Goal: Task Accomplishment & Management: Complete application form

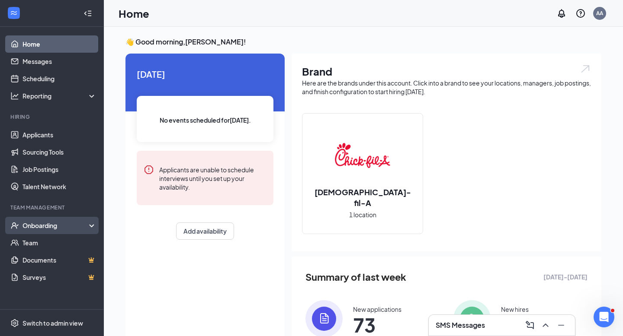
click at [76, 226] on div "Onboarding" at bounding box center [55, 225] width 67 height 9
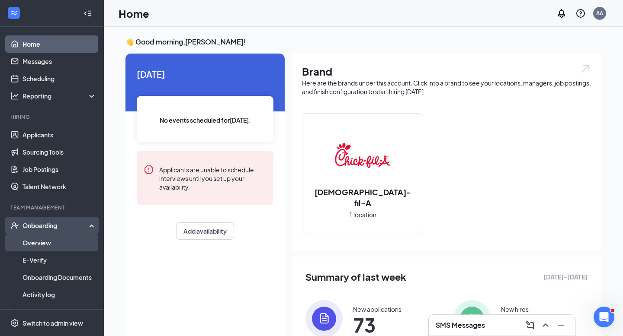
click at [73, 241] on link "Overview" at bounding box center [59, 242] width 74 height 17
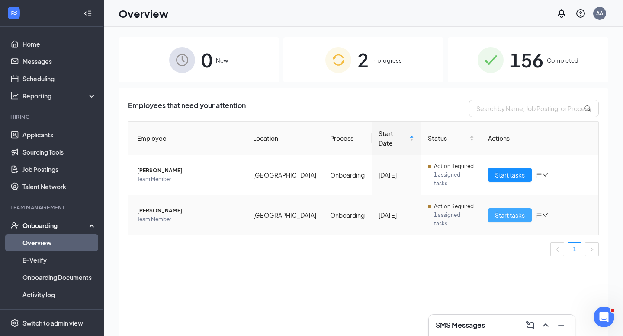
click at [508, 211] on span "Start tasks" at bounding box center [510, 216] width 30 height 10
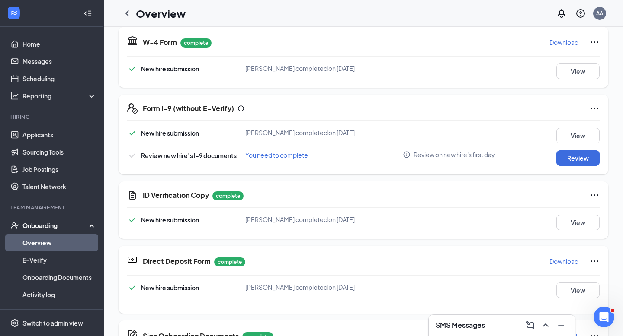
scroll to position [3, 0]
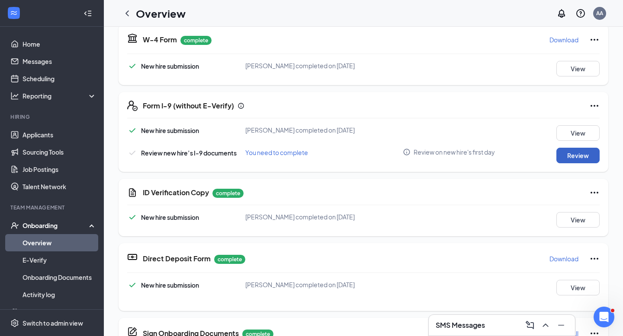
click at [577, 157] on button "Review" at bounding box center [577, 156] width 43 height 16
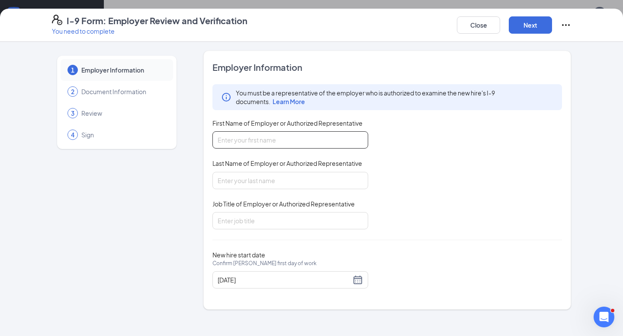
click at [314, 144] on input "First Name of Employer or Authorized Representative" at bounding box center [290, 139] width 156 height 17
type input "[PERSON_NAME]"
click at [276, 212] on input "Job Title of Employer or Authorized Representative" at bounding box center [290, 220] width 156 height 17
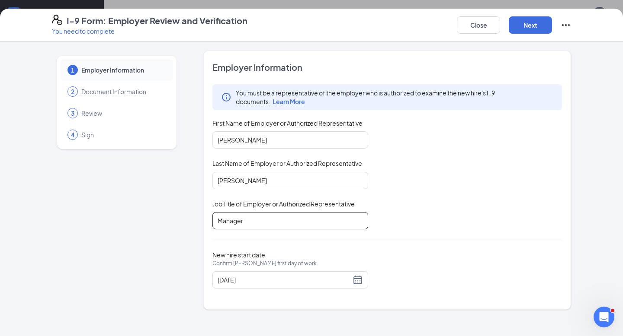
type input "Manager"
click at [283, 281] on input "[DATE]" at bounding box center [283, 280] width 133 height 10
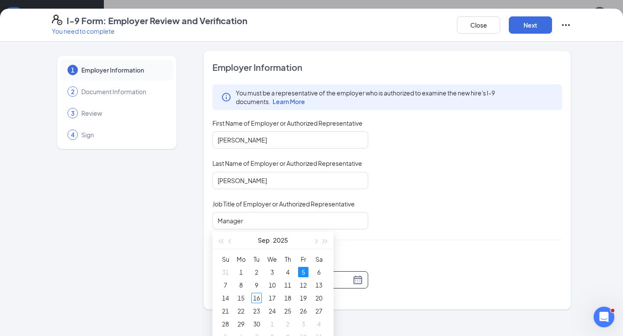
scroll to position [62, 0]
type input "[DATE]"
click at [260, 295] on div "16" at bounding box center [256, 297] width 10 height 10
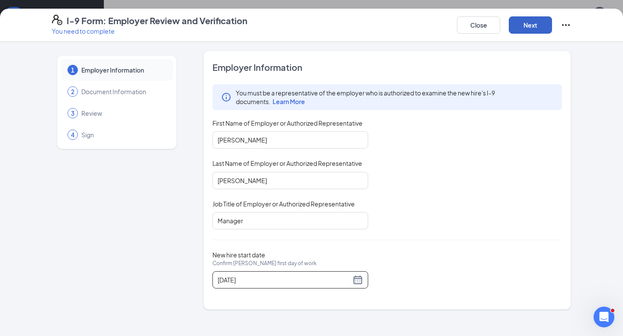
click at [537, 22] on button "Next" at bounding box center [529, 24] width 43 height 17
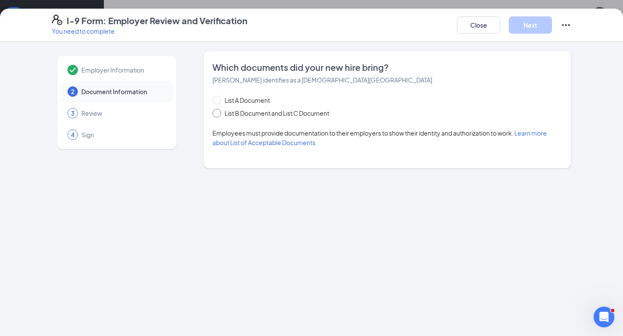
click at [282, 115] on span "List B Document and List C Document" at bounding box center [277, 114] width 112 height 10
click at [218, 115] on input "List B Document and List C Document" at bounding box center [215, 112] width 6 height 6
radio input "true"
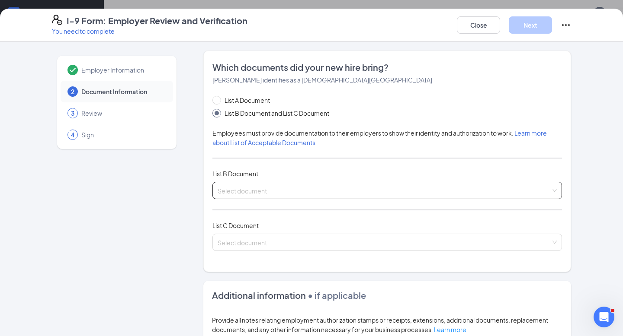
click at [243, 183] on input "search" at bounding box center [383, 188] width 333 height 13
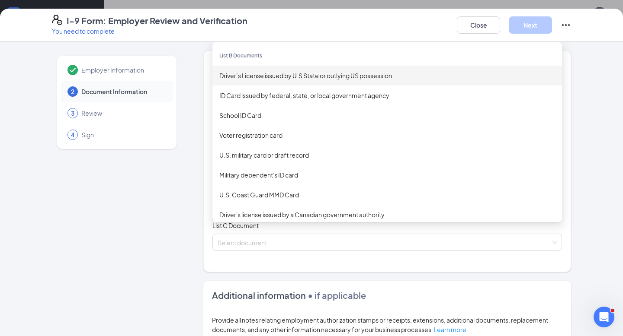
click at [298, 82] on div "Driver’s License issued by U.S State or outlying US possession" at bounding box center [386, 76] width 349 height 20
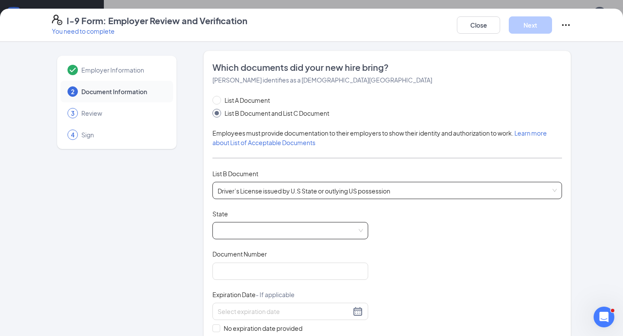
click at [275, 231] on span at bounding box center [289, 231] width 145 height 16
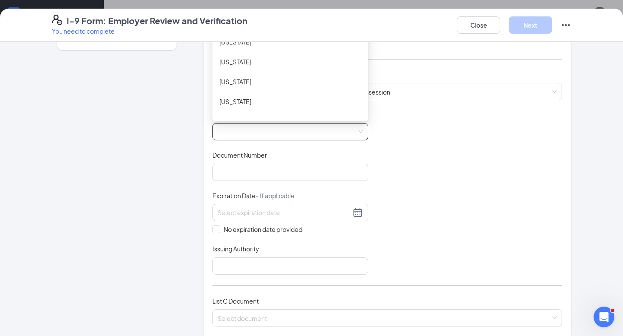
scroll to position [135, 0]
click at [276, 78] on div "[US_STATE]" at bounding box center [290, 82] width 142 height 10
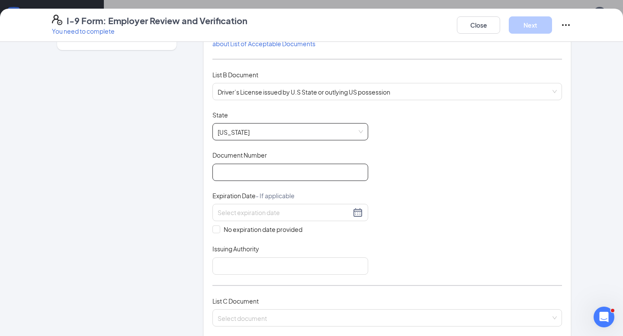
click at [262, 175] on input "Document Number" at bounding box center [290, 172] width 156 height 17
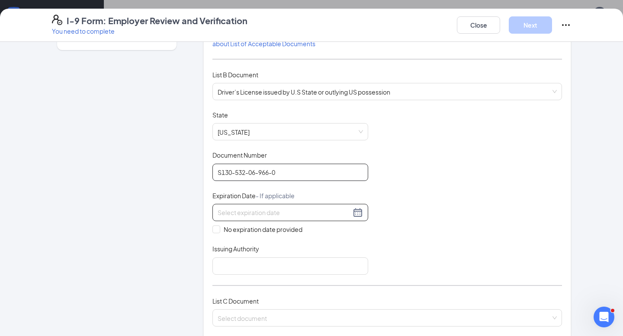
type input "S130-532-06-966-0"
click at [246, 216] on input at bounding box center [283, 213] width 133 height 10
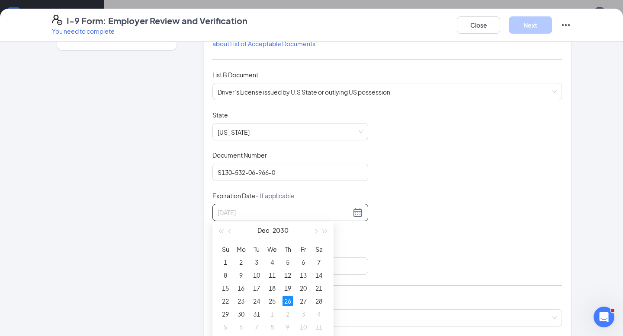
click at [288, 304] on div "26" at bounding box center [287, 301] width 10 height 10
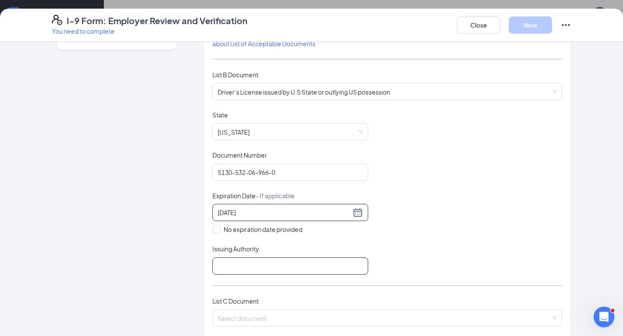
type input "[DATE]"
click at [272, 269] on input "Issuing Authority" at bounding box center [290, 266] width 156 height 17
type input "FL - [US_STATE]"
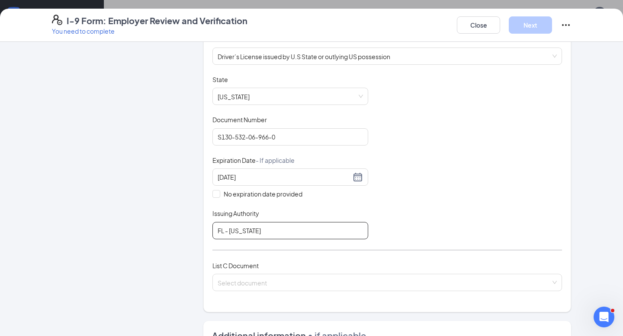
scroll to position [152, 0]
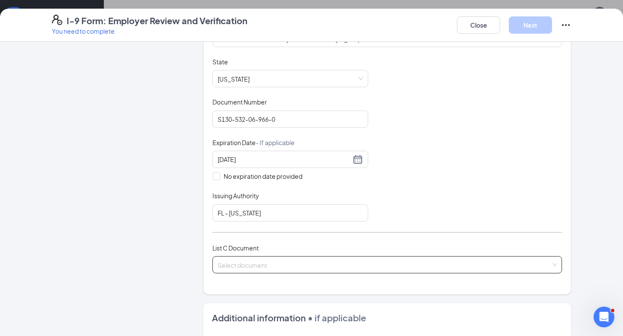
click at [270, 262] on input "search" at bounding box center [383, 263] width 333 height 13
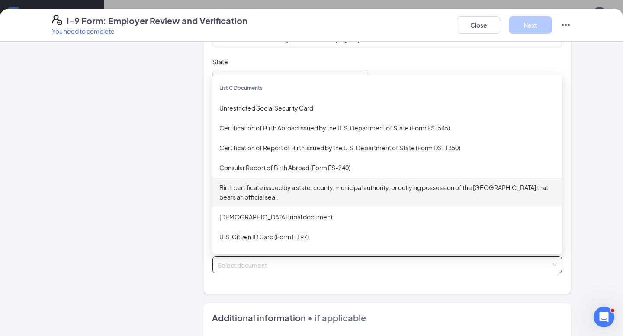
click at [273, 192] on div "Birth certificate issued by a state, county, municipal authority, or outlying p…" at bounding box center [387, 192] width 336 height 19
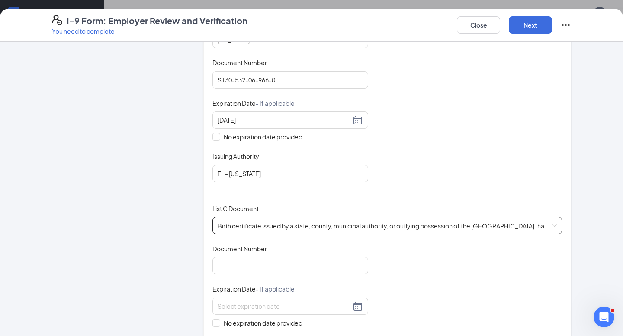
scroll to position [205, 0]
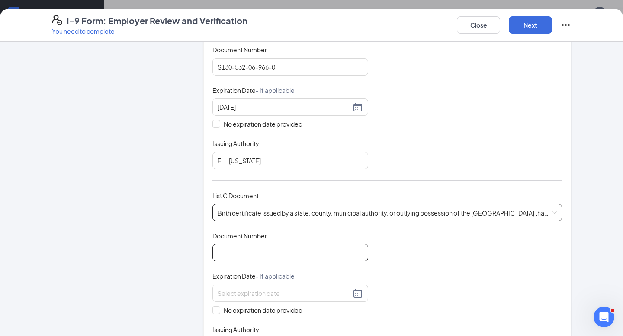
click at [274, 252] on input "Document Number" at bounding box center [290, 252] width 156 height 17
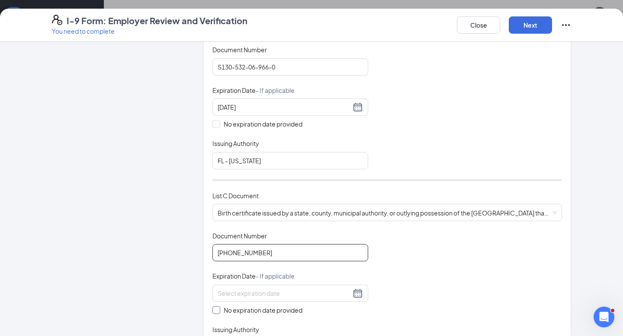
type input "[PHONE_NUMBER]"
click at [219, 307] on span at bounding box center [216, 311] width 8 height 8
click at [218, 307] on input "No expiration date provided" at bounding box center [215, 310] width 6 height 6
checkbox input "true"
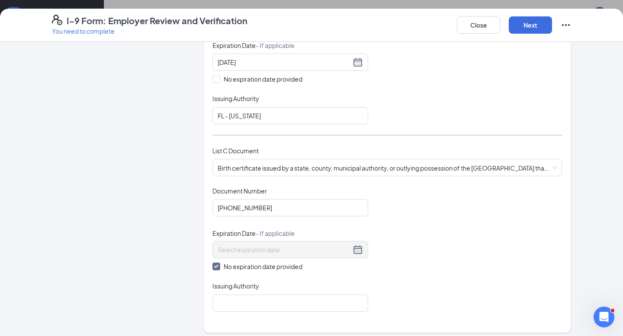
scroll to position [269, 0]
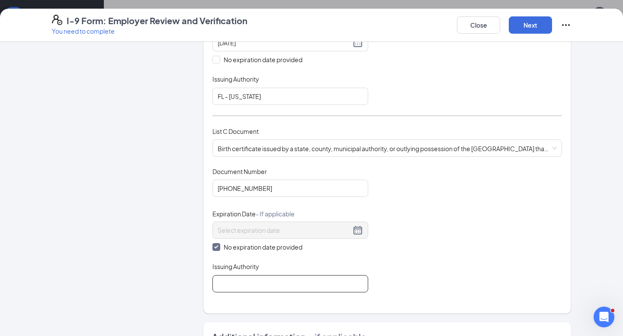
click at [223, 286] on input "Issuing Authority" at bounding box center [290, 283] width 156 height 17
type input "Bureau of Vital Statistics"
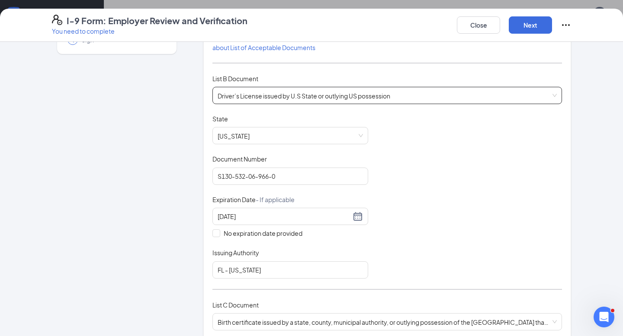
scroll to position [74, 0]
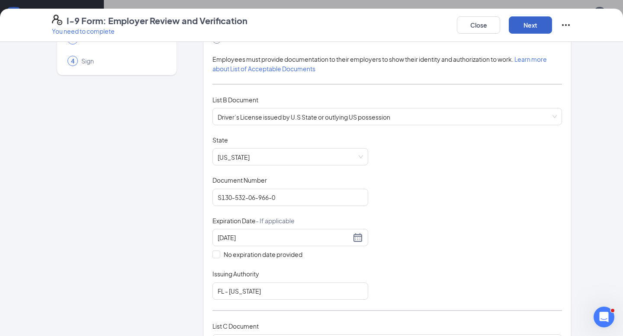
click at [529, 27] on button "Next" at bounding box center [529, 24] width 43 height 17
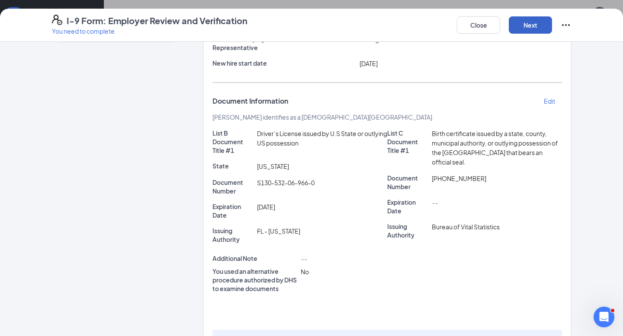
scroll to position [169, 0]
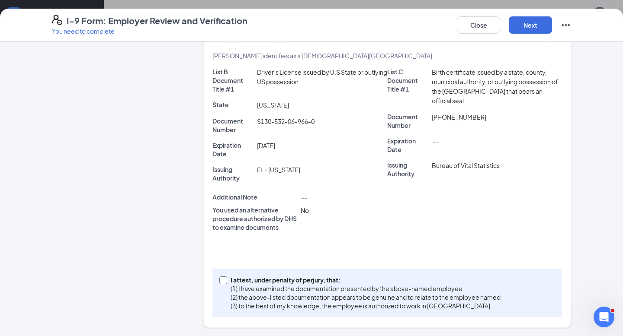
click at [220, 282] on span at bounding box center [223, 281] width 8 height 8
click at [220, 282] on input "I attest, under penalty of [PERSON_NAME], that: (1) I have examined the documen…" at bounding box center [222, 280] width 6 height 6
checkbox input "true"
click at [528, 31] on button "Next" at bounding box center [529, 24] width 43 height 17
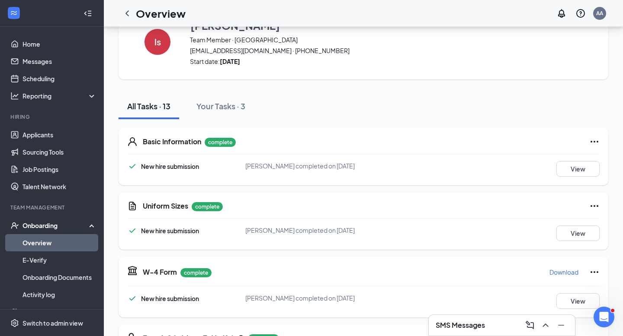
scroll to position [0, 0]
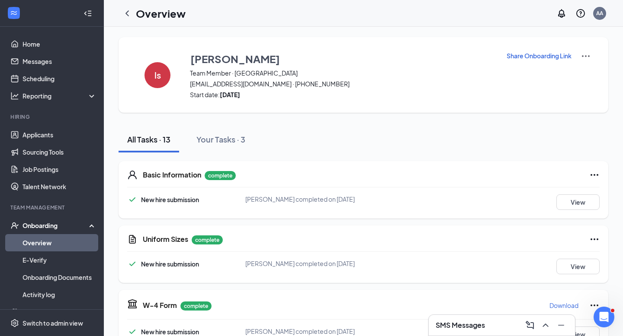
click at [140, 16] on h1 "Overview" at bounding box center [161, 13] width 50 height 15
click at [128, 13] on icon "ChevronLeft" at bounding box center [127, 13] width 10 height 10
